Goal: Book appointment/travel/reservation

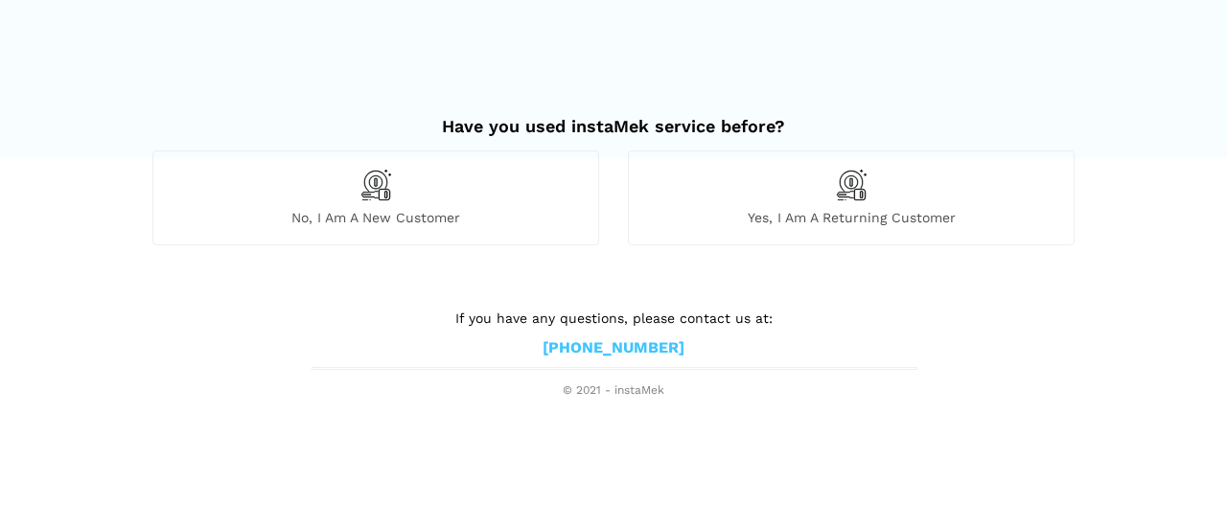
click at [840, 202] on div "Yes, I am a returning customer" at bounding box center [851, 198] width 447 height 94
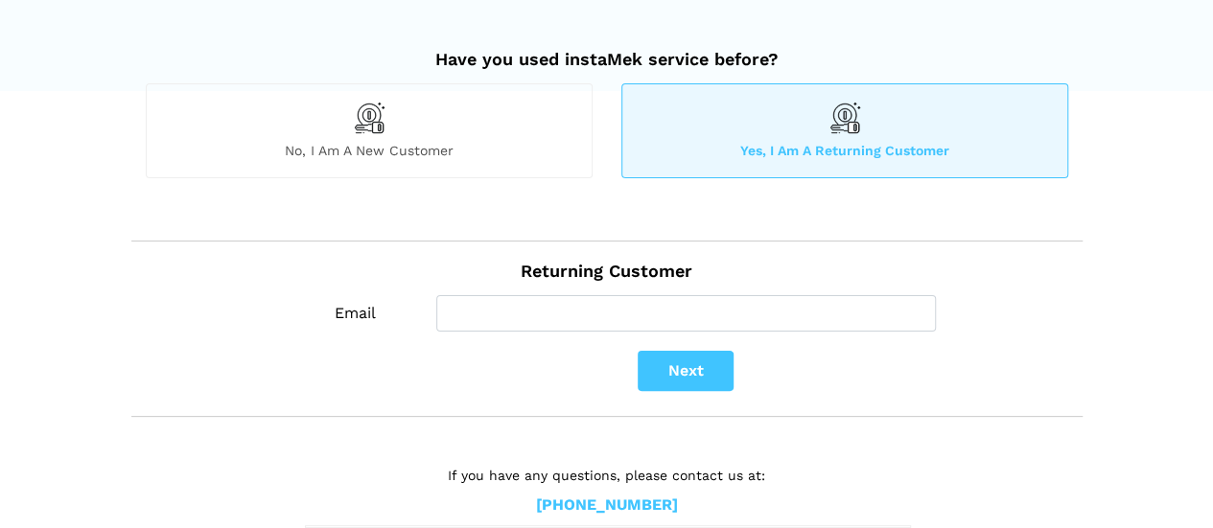
scroll to position [94, 0]
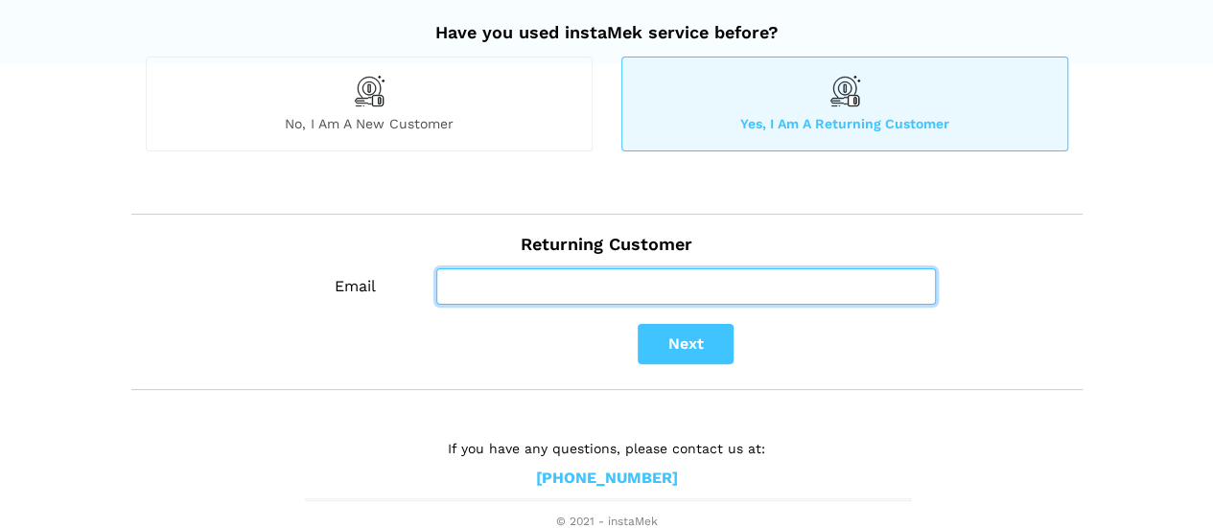
click at [527, 290] on input "Email" at bounding box center [685, 286] width 499 height 36
click at [528, 290] on input "Email" at bounding box center [685, 286] width 499 height 36
type input "[EMAIL_ADDRESS][DOMAIN_NAME]"
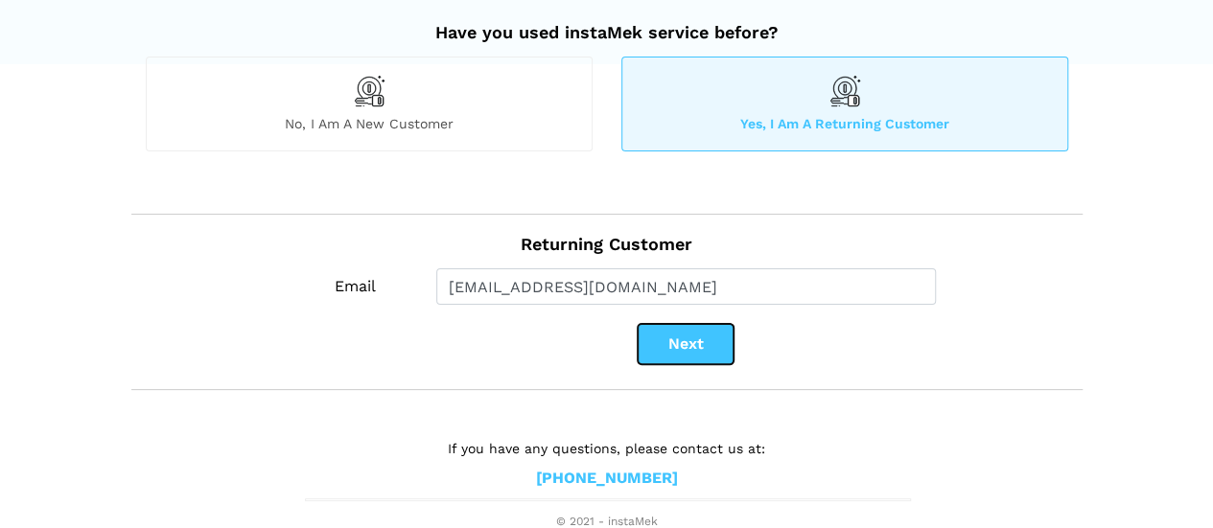
click at [688, 346] on button "Next" at bounding box center [685, 344] width 96 height 40
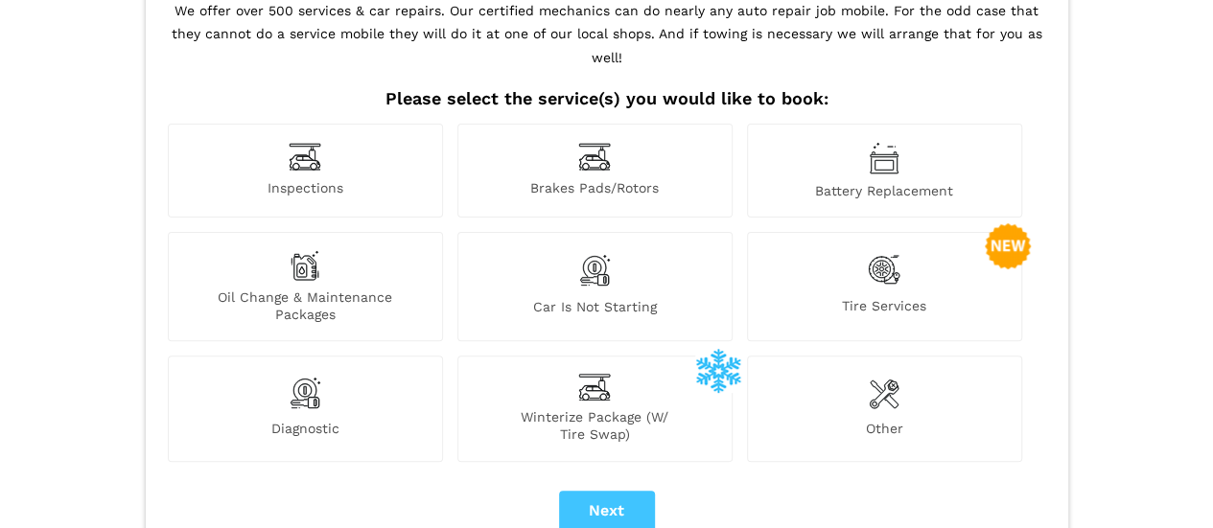
scroll to position [190, 0]
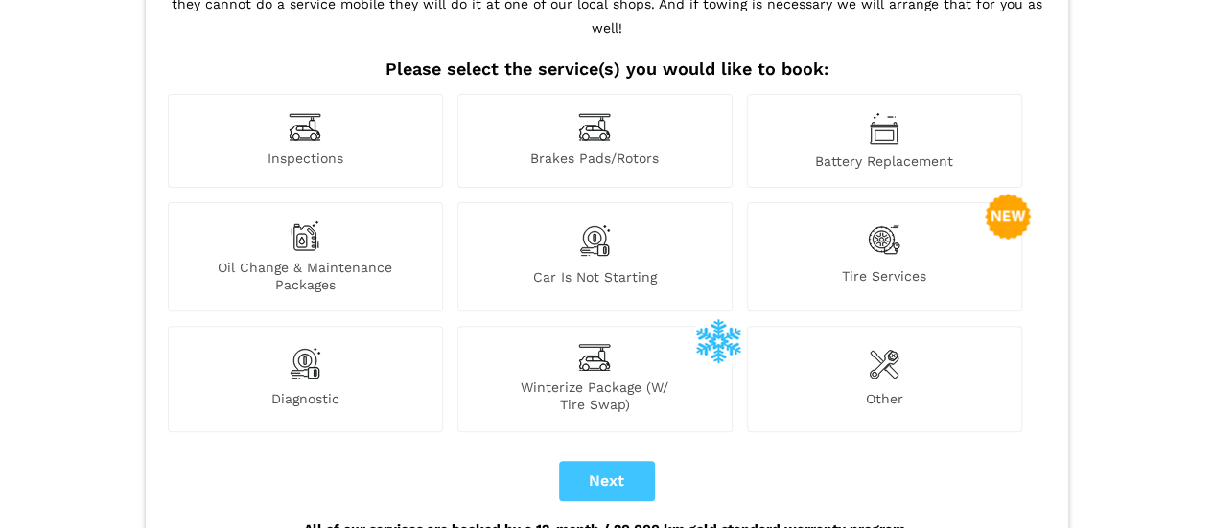
click at [323, 259] on span "Oil Change & Maintenance Packages" at bounding box center [305, 276] width 273 height 35
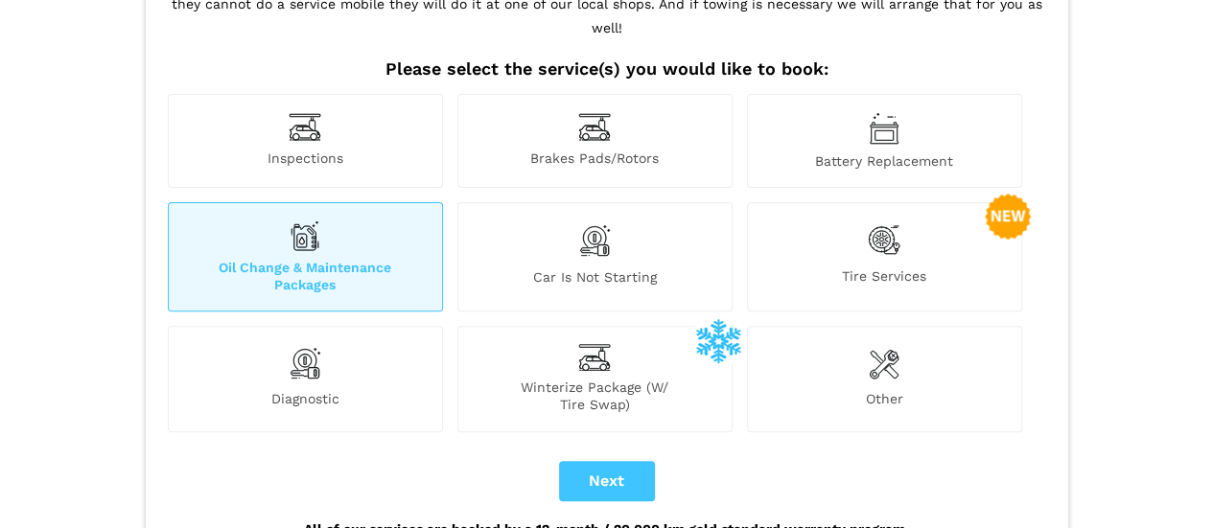
click at [902, 400] on div "Other" at bounding box center [884, 378] width 275 height 105
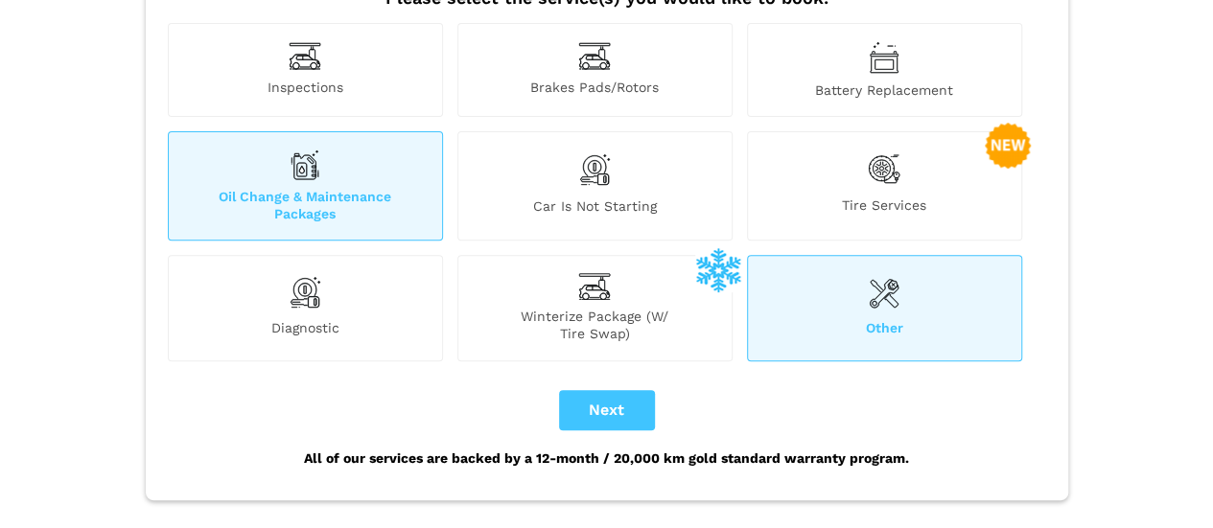
scroll to position [286, 0]
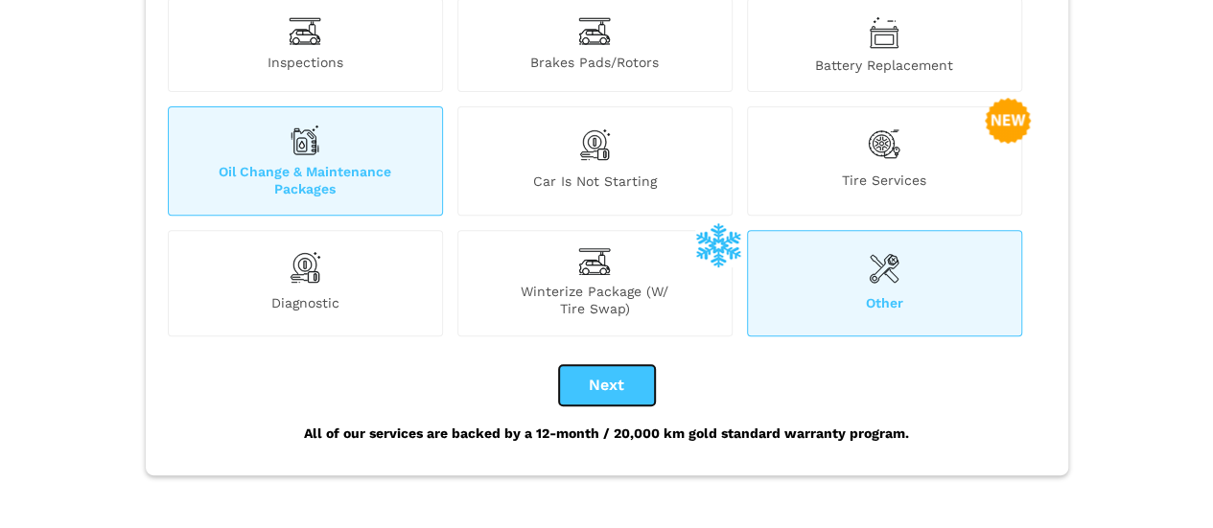
click at [609, 365] on button "Next" at bounding box center [607, 385] width 96 height 40
checkbox input "true"
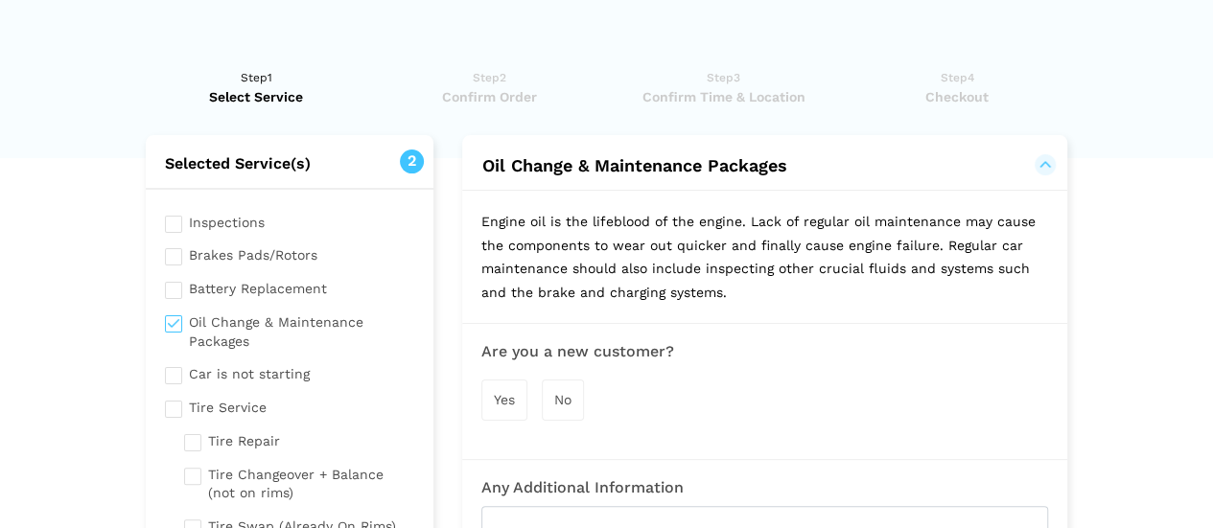
scroll to position [96, 0]
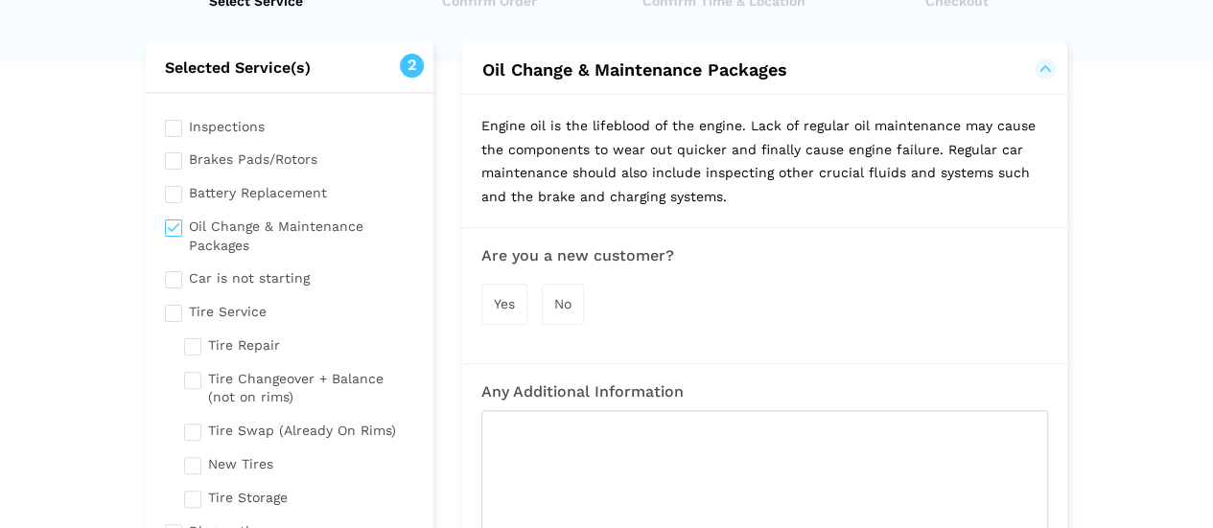
click at [566, 304] on span "No" at bounding box center [562, 303] width 17 height 15
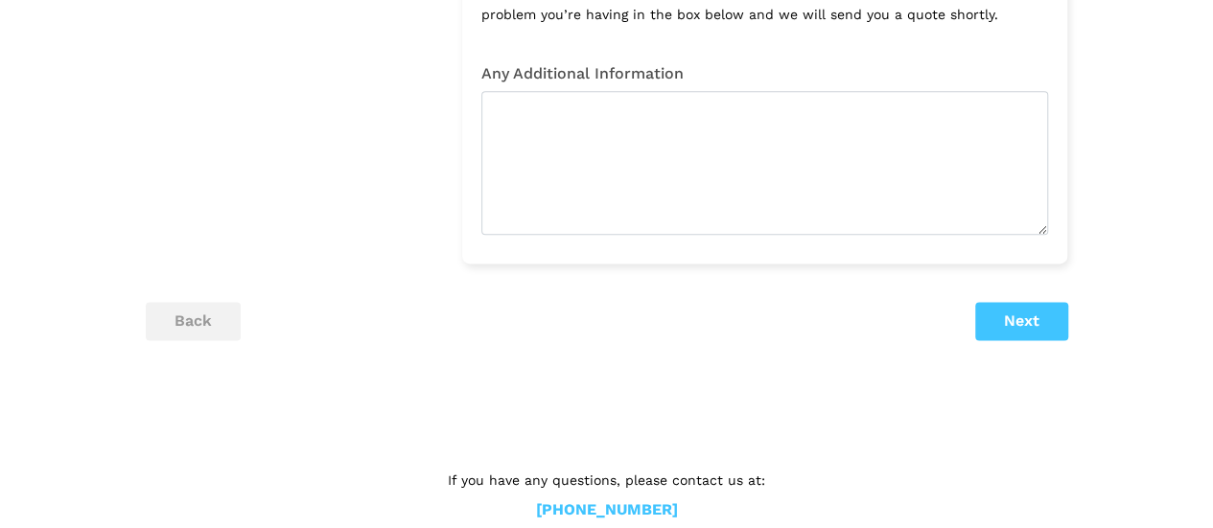
scroll to position [1144, 0]
